Goal: Task Accomplishment & Management: Use online tool/utility

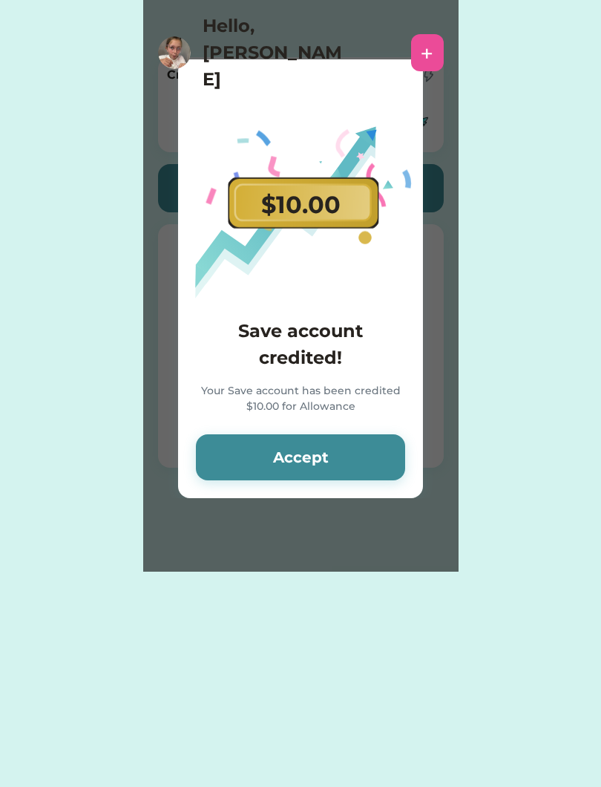
click at [344, 460] on button "Accept" at bounding box center [300, 457] width 209 height 46
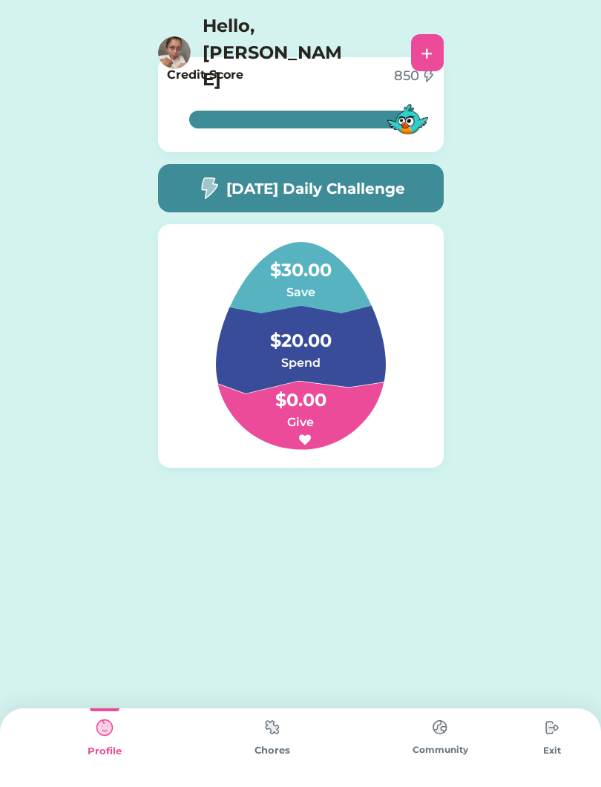
click at [267, 756] on div "Chores" at bounding box center [273, 750] width 168 height 15
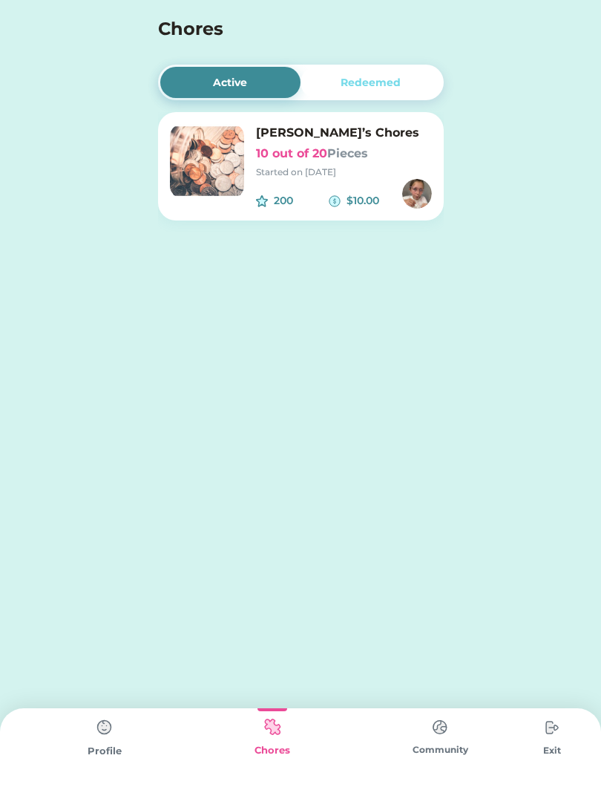
click at [330, 148] on h6 "10 out of 20 Pieces" at bounding box center [344, 154] width 176 height 18
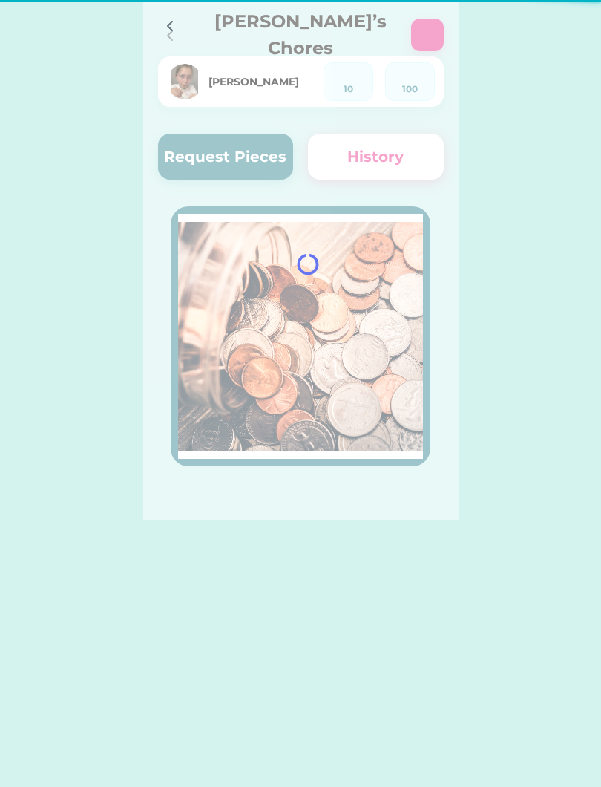
click at [338, 163] on div at bounding box center [300, 260] width 315 height 520
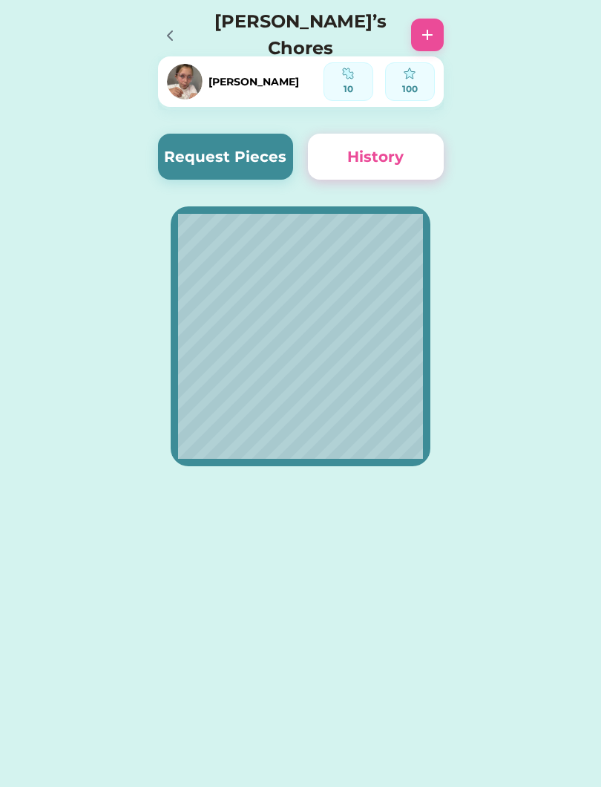
click at [266, 154] on button "Request Pieces" at bounding box center [226, 157] width 136 height 46
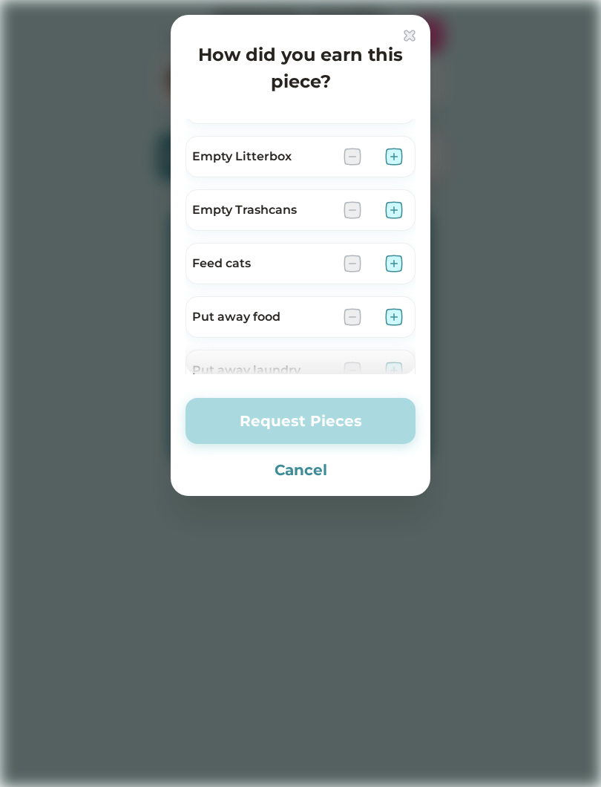
scroll to position [251, 0]
click at [400, 148] on img at bounding box center [394, 156] width 18 height 18
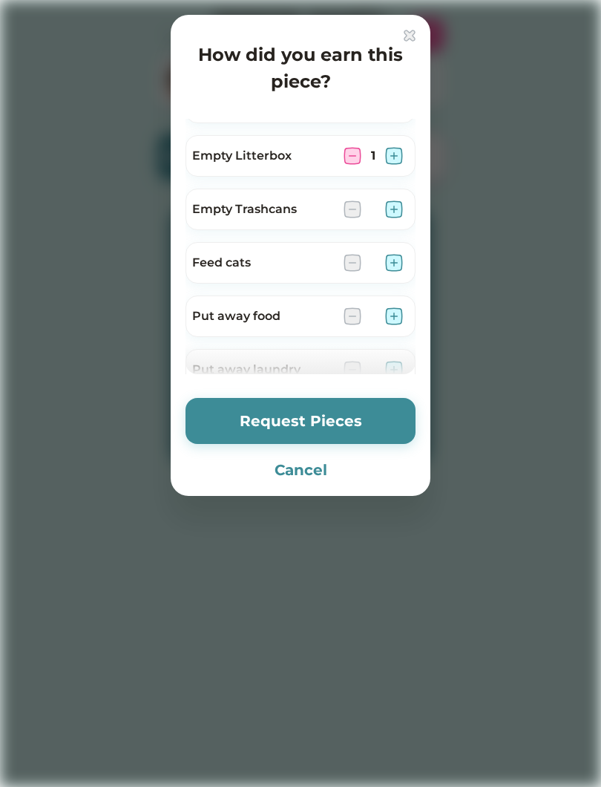
click at [410, 280] on div "Feed cats" at bounding box center [301, 263] width 230 height 42
click at [397, 261] on img at bounding box center [394, 263] width 18 height 18
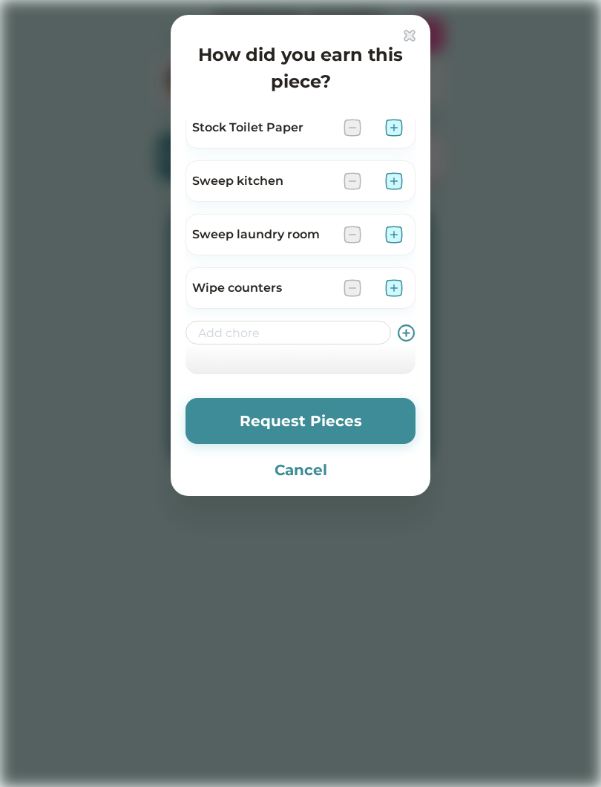
scroll to position [600, 0]
click at [402, 238] on img at bounding box center [394, 235] width 18 height 18
click at [395, 238] on img at bounding box center [394, 235] width 18 height 18
click at [353, 228] on img at bounding box center [353, 235] width 18 height 18
click at [324, 436] on button "Request Pieces" at bounding box center [301, 421] width 230 height 46
